Goal: Task Accomplishment & Management: Use online tool/utility

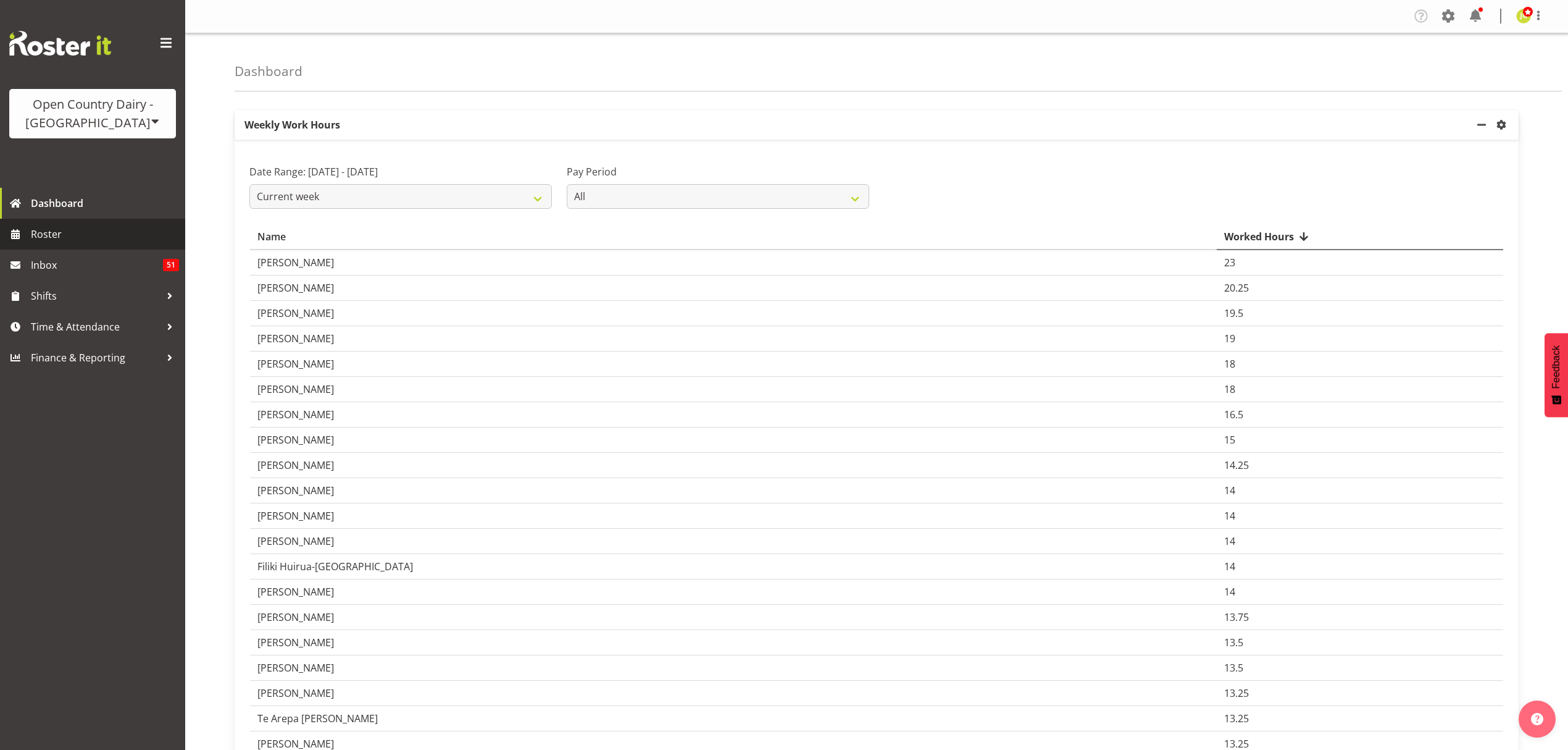
click at [97, 233] on span "Roster" at bounding box center [105, 234] width 148 height 18
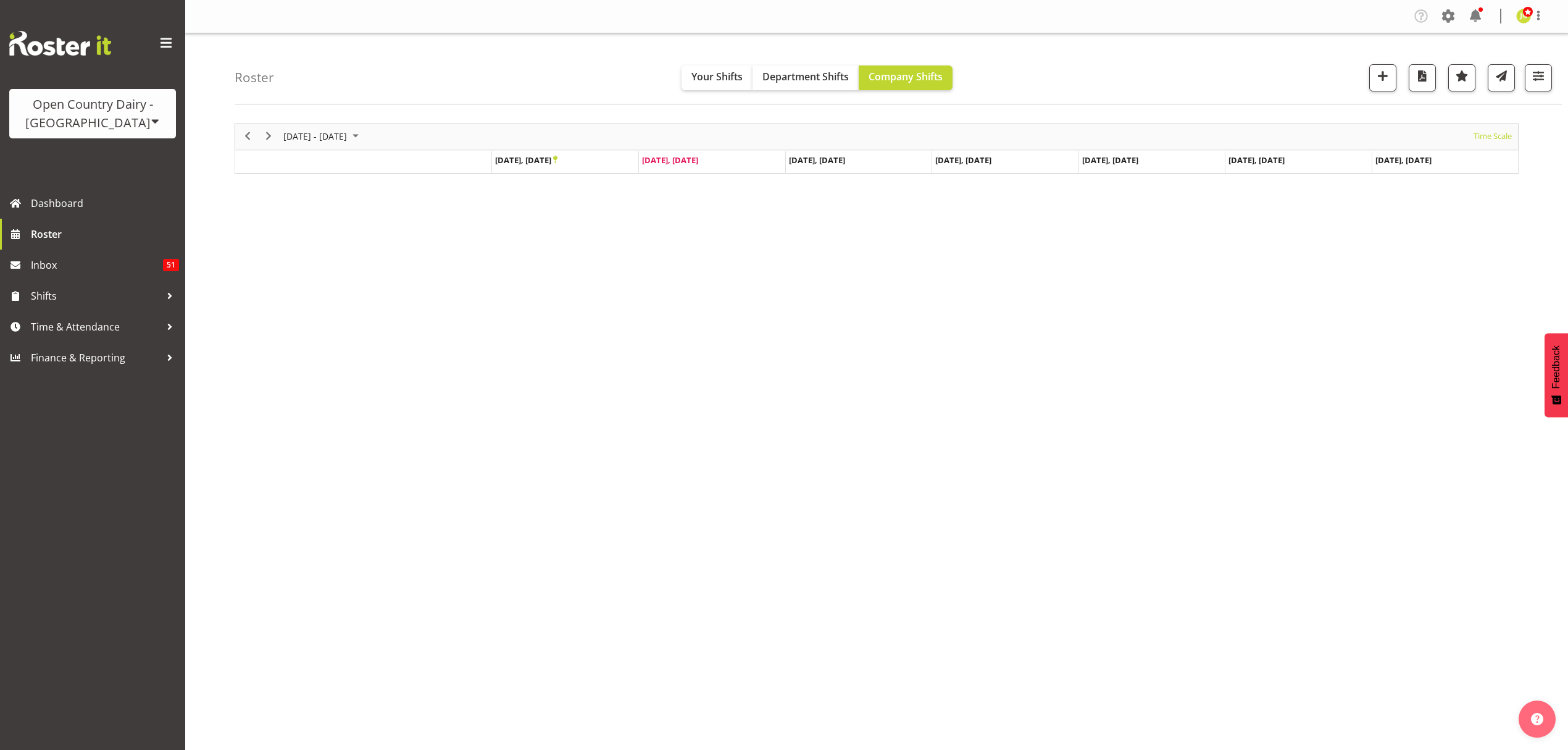
click at [111, 109] on div "Open Country Dairy - [GEOGRAPHIC_DATA]" at bounding box center [92, 113] width 142 height 37
click at [116, 158] on link "Open Country Dairy - [GEOGRAPHIC_DATA]" at bounding box center [128, 157] width 238 height 22
click at [1542, 82] on span "button" at bounding box center [1538, 76] width 16 height 16
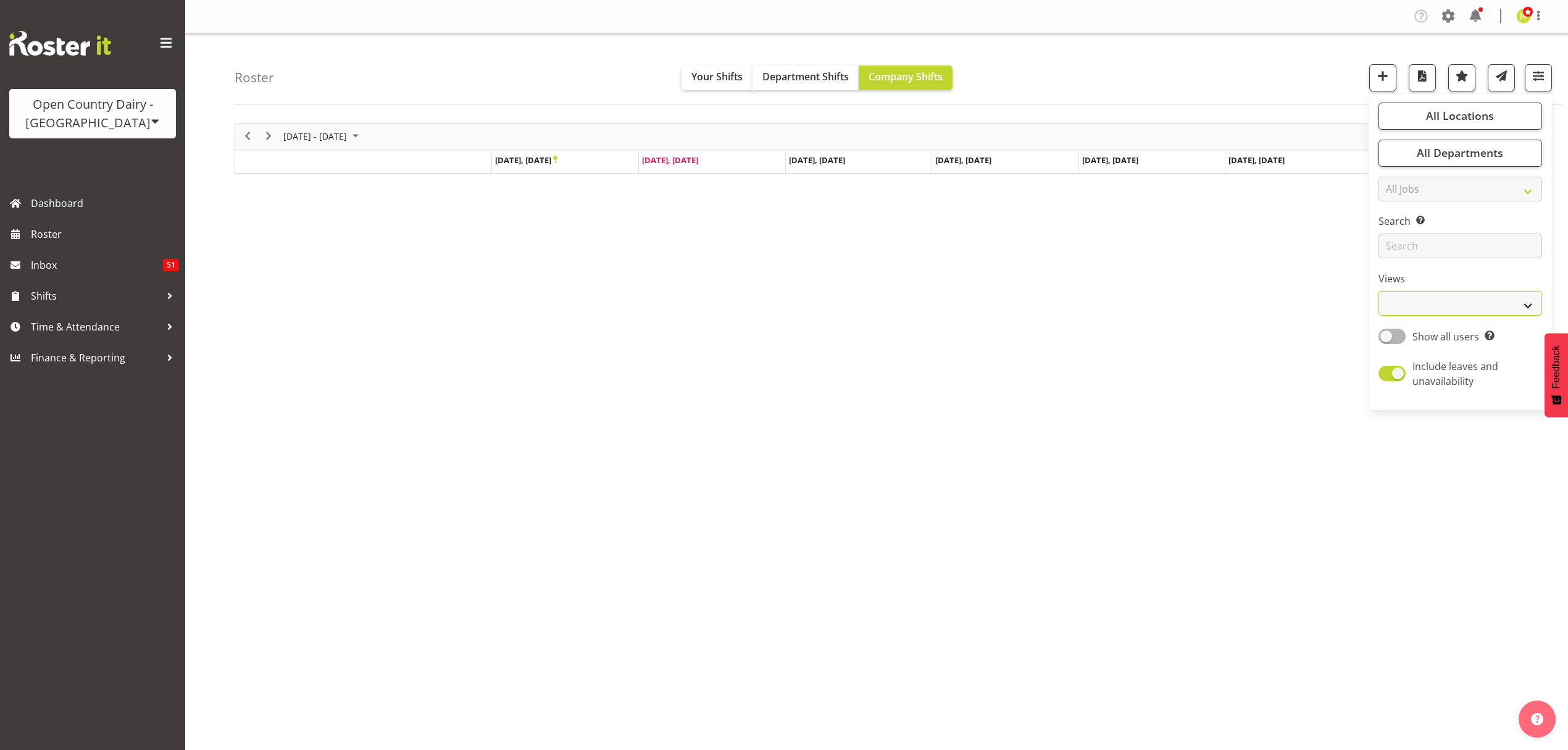
click at [1477, 296] on select "Staff Role Shift - Horizontal Shift - Vertical Staff - Location" at bounding box center [1461, 303] width 164 height 24
select select "shift"
click at [1379, 292] on select "Staff Role Shift - Horizontal Shift - Vertical Staff - Location" at bounding box center [1461, 303] width 164 height 24
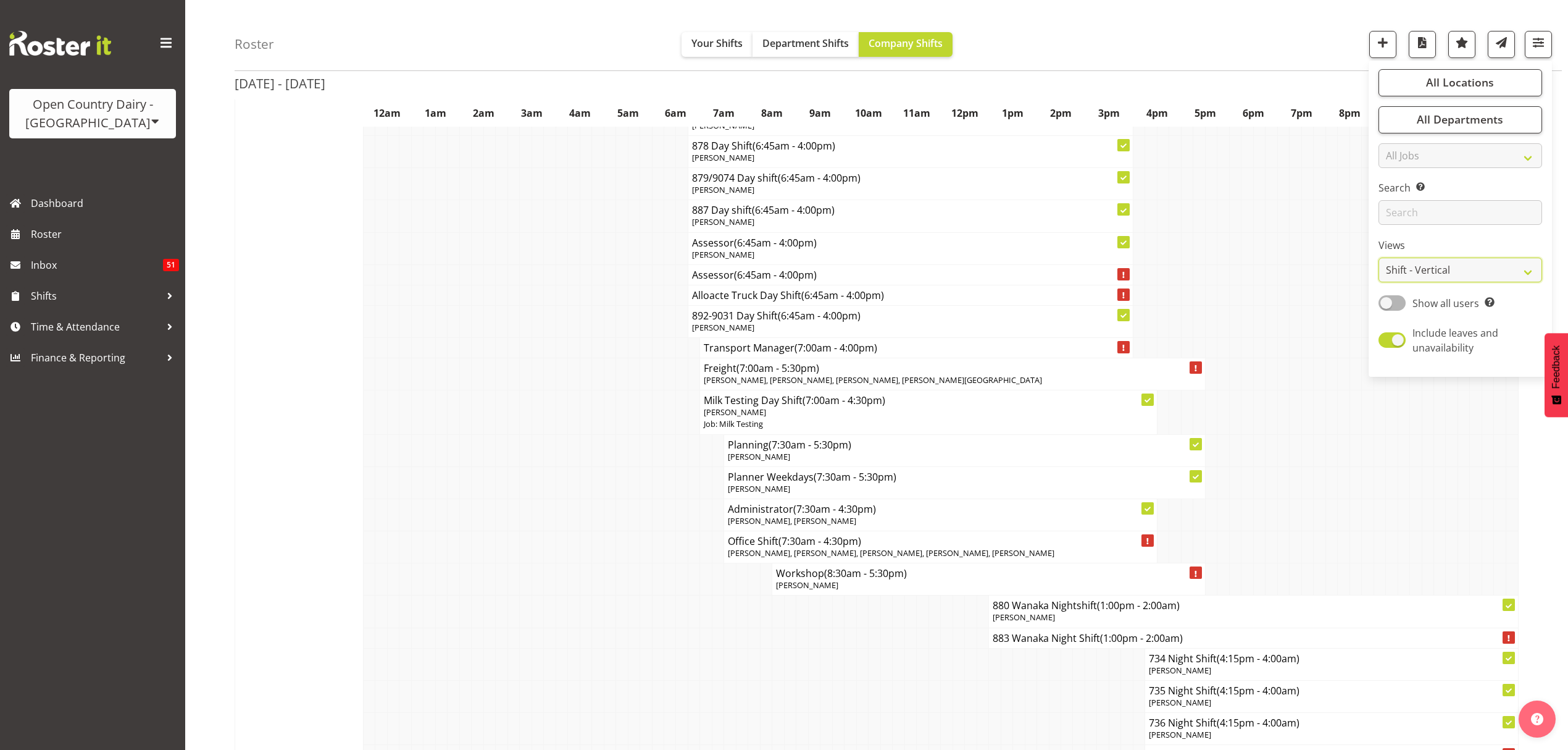
scroll to position [6011, 0]
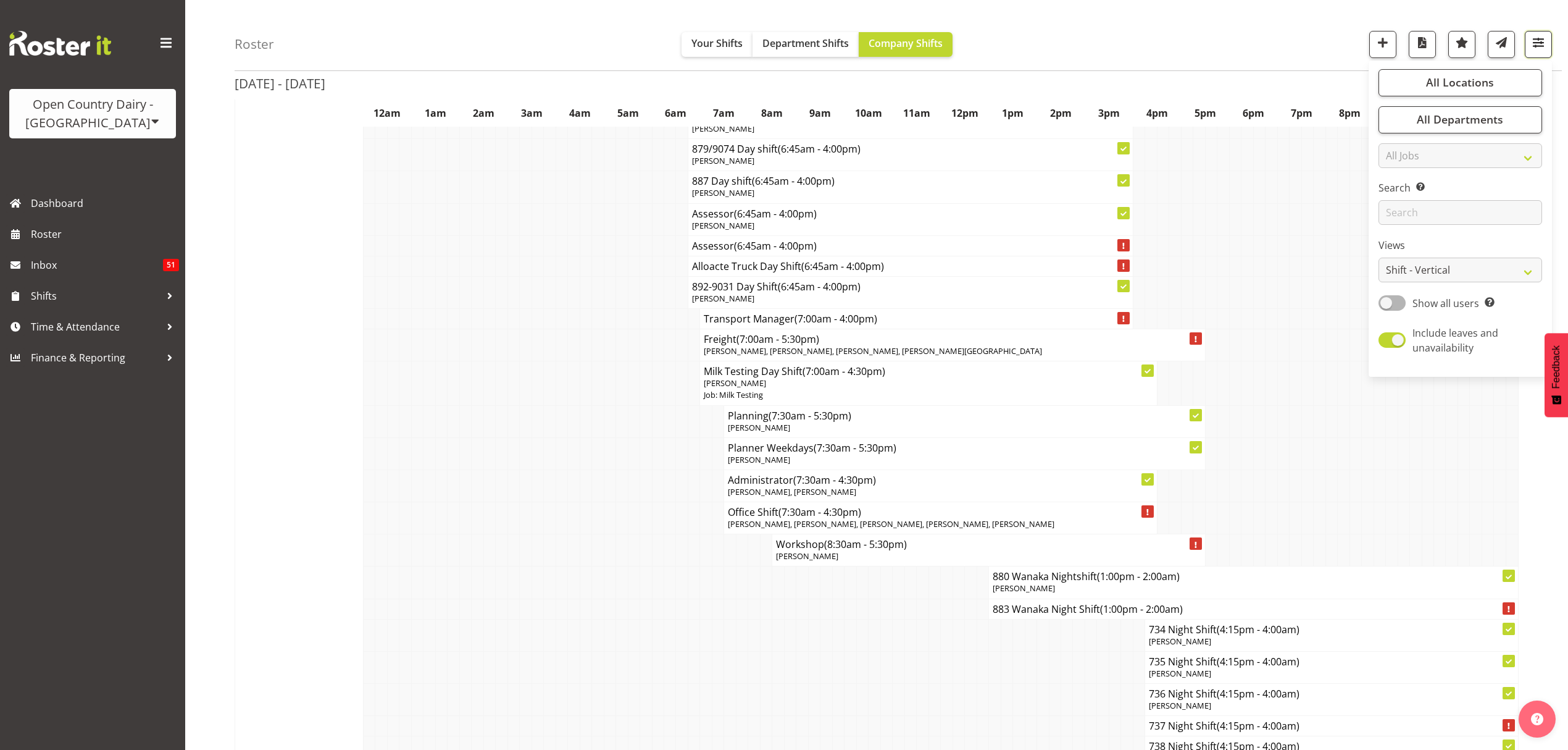
click at [1537, 41] on span "button" at bounding box center [1538, 42] width 16 height 16
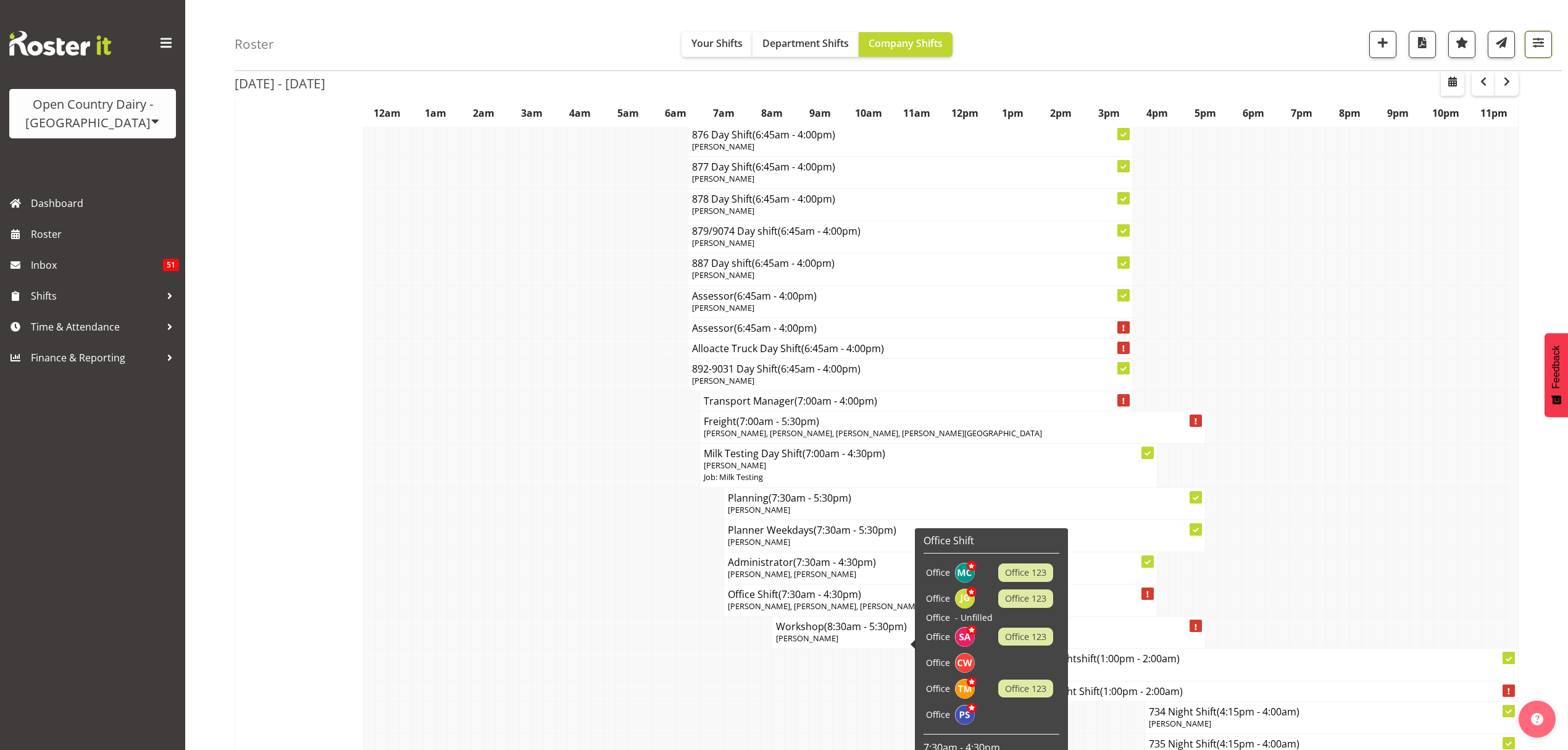
scroll to position [6505, 0]
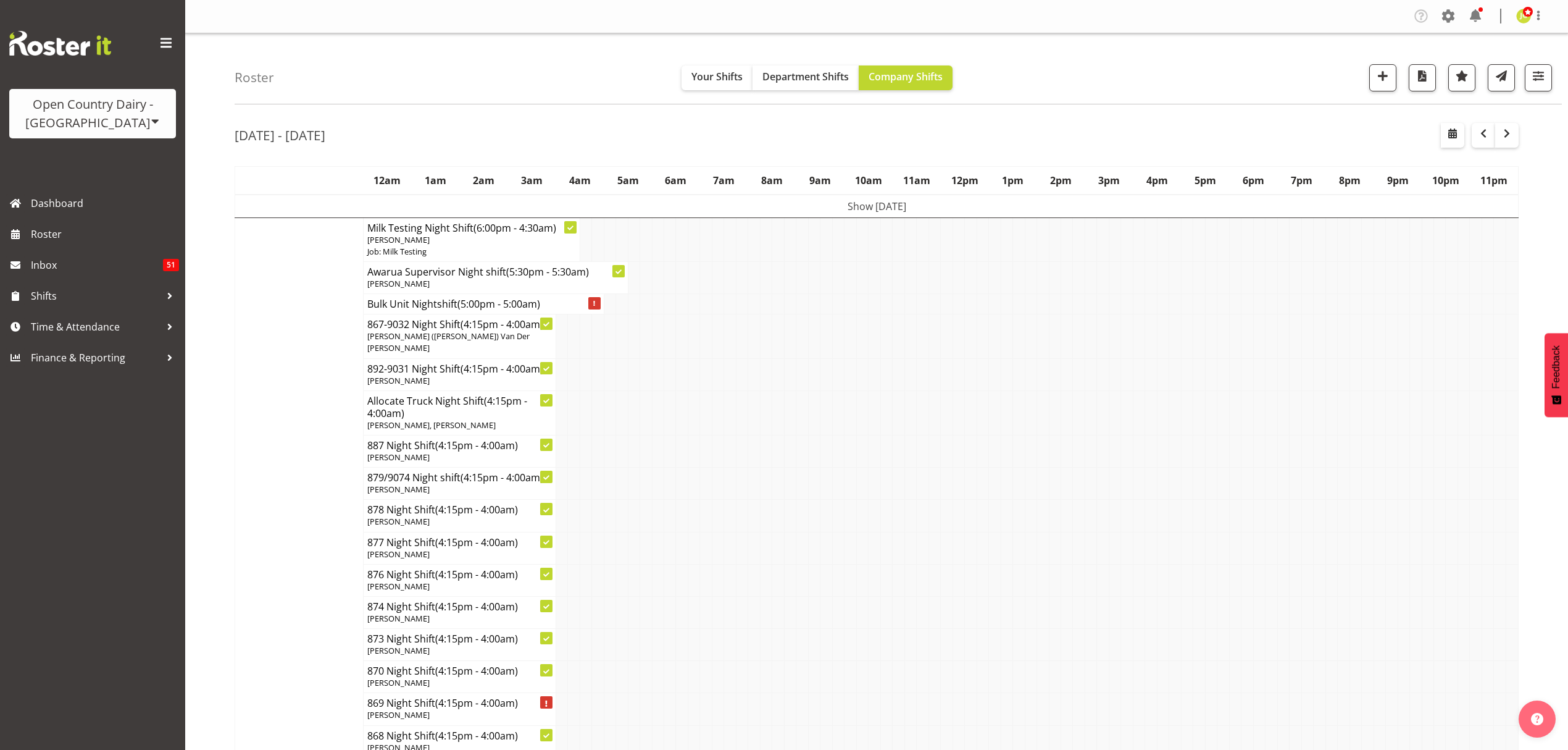
scroll to position [494, 0]
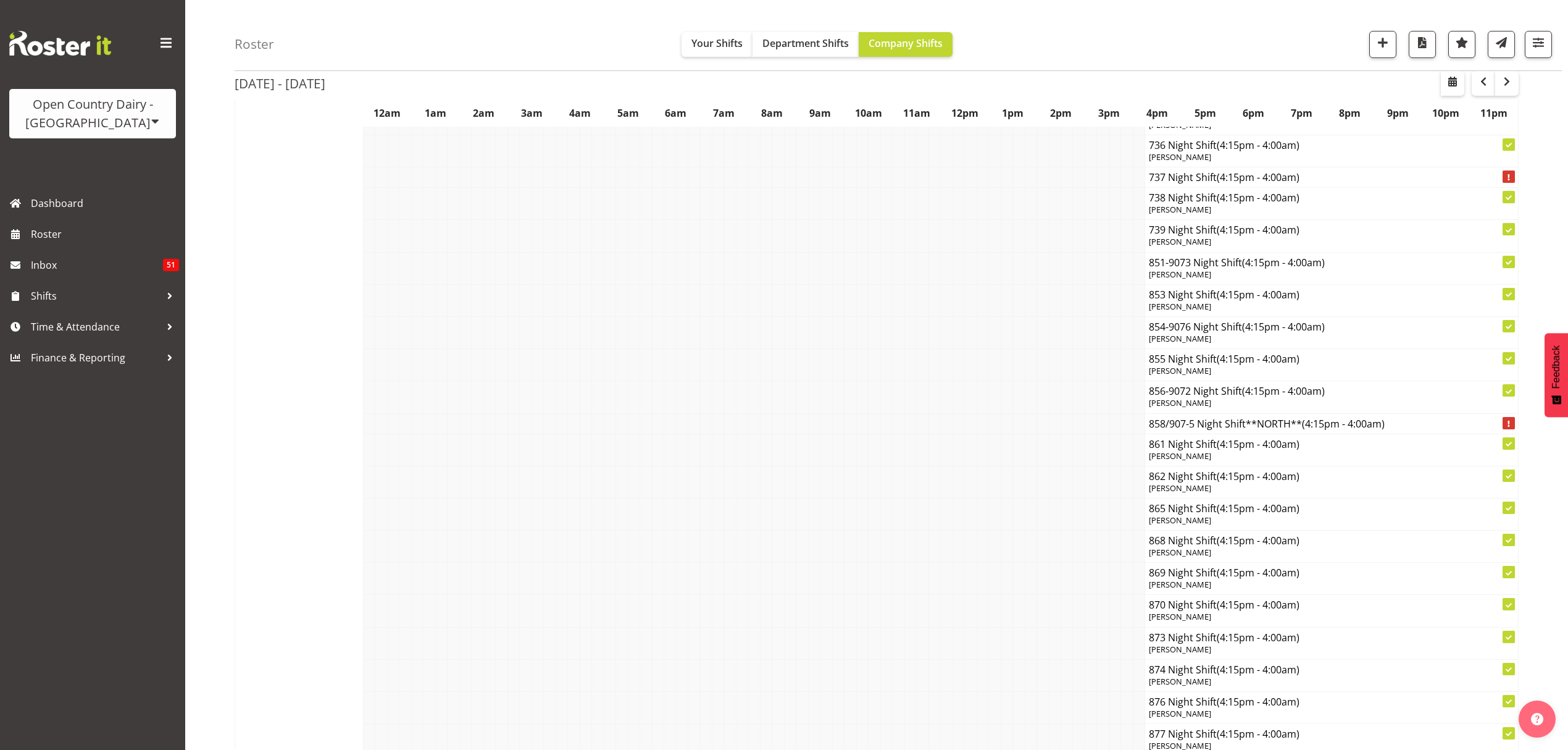
scroll to position [6505, 0]
